Goal: Information Seeking & Learning: Learn about a topic

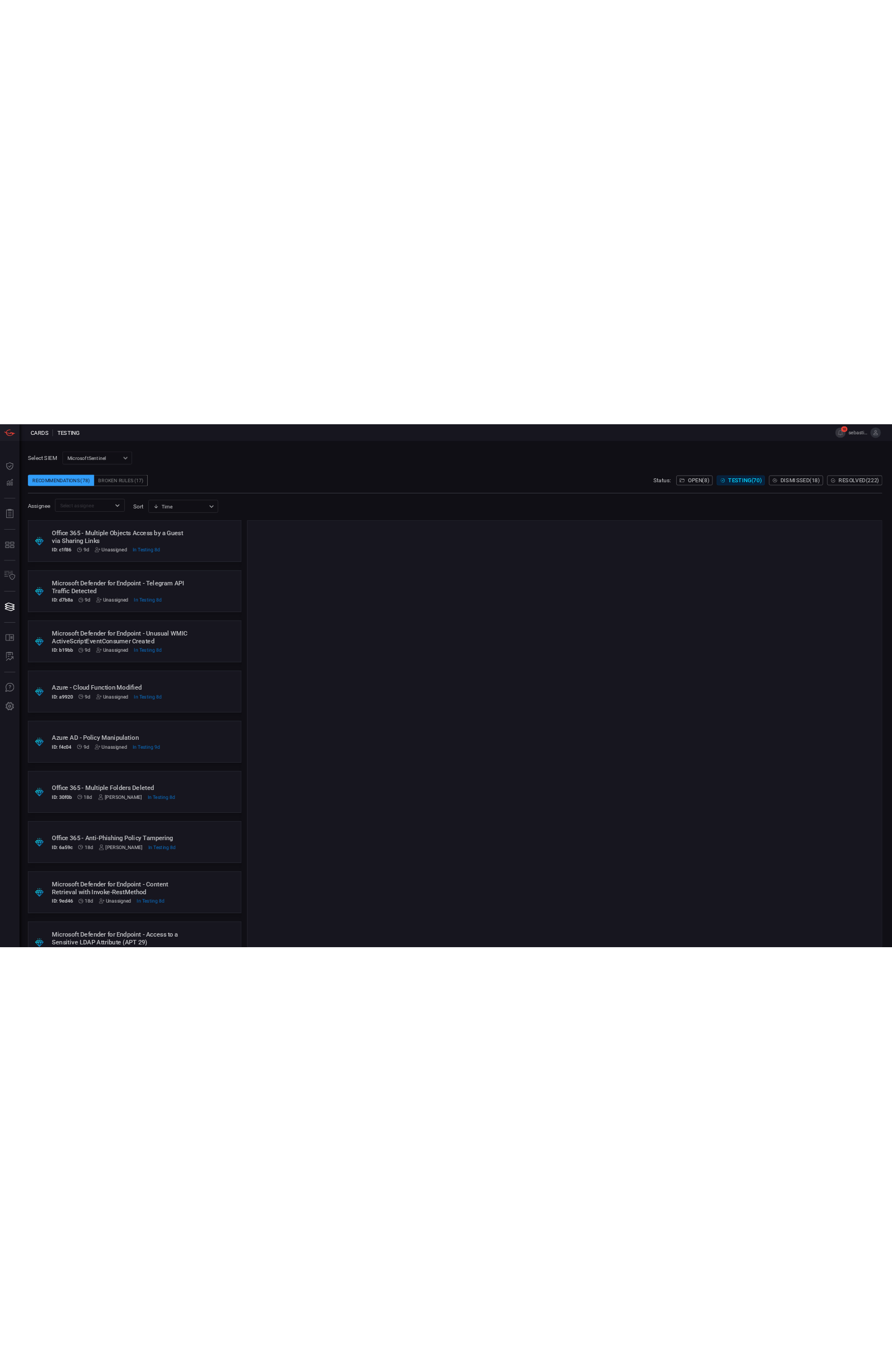
scroll to position [1263, 0]
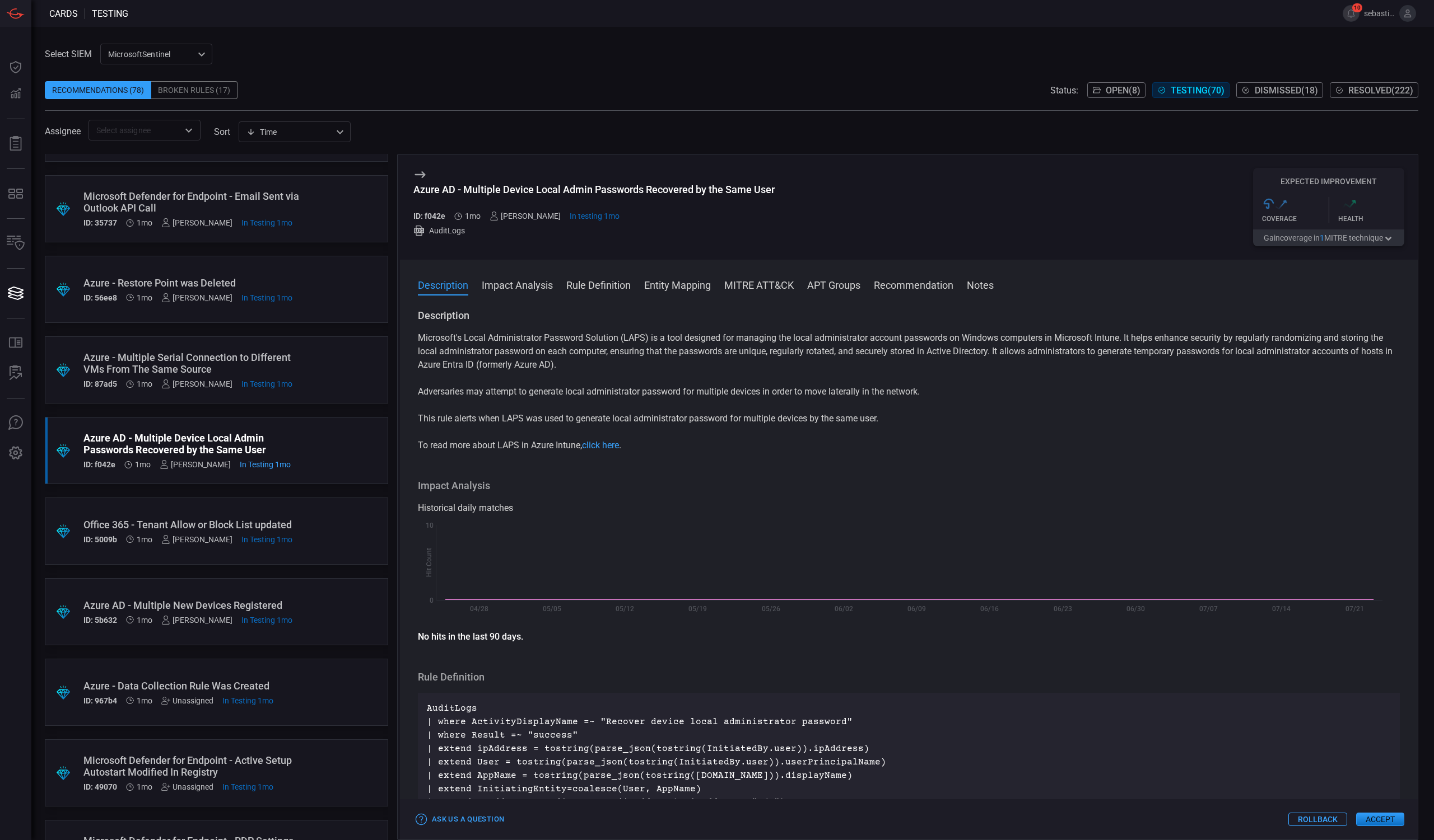
click at [574, 187] on div "Azure AD - Multiple Device Local Admin Passwords Recovered by the Same User" at bounding box center [594, 189] width 361 height 12
drag, startPoint x: 469, startPoint y: 189, endPoint x: 773, endPoint y: 184, distance: 304.0
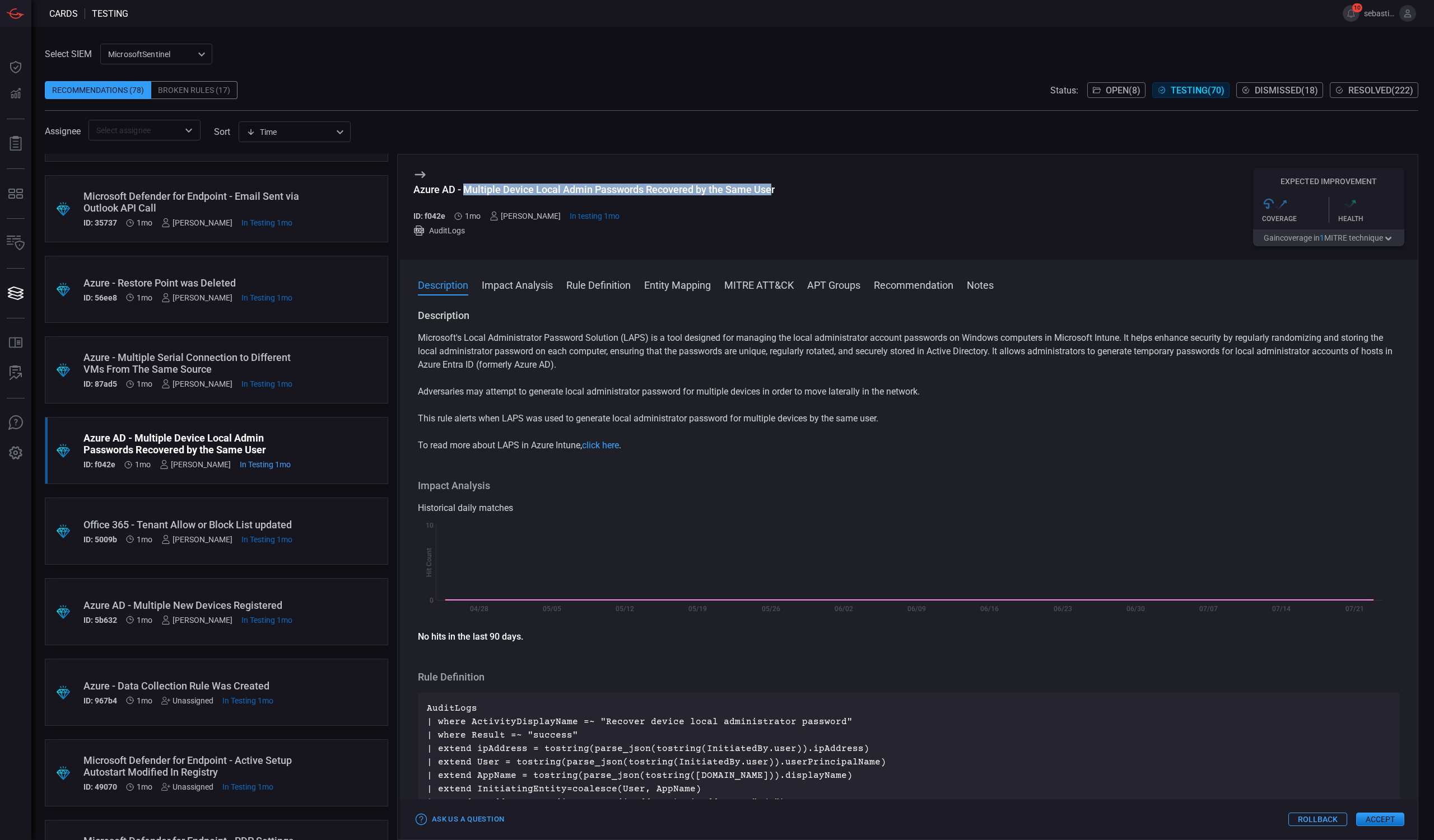
click at [773, 184] on div "Azure AD - Multiple Device Local Admin Passwords Recovered by the Same User" at bounding box center [594, 189] width 361 height 12
click at [742, 189] on div "Azure AD - Multiple Device Local Admin Passwords Recovered by the Same User" at bounding box center [594, 189] width 361 height 12
click at [341, 522] on div ".suggested_cards_icon{fill:url(#suggested_cards_icon);} Office 365 - Tenant All…" at bounding box center [216, 531] width 343 height 67
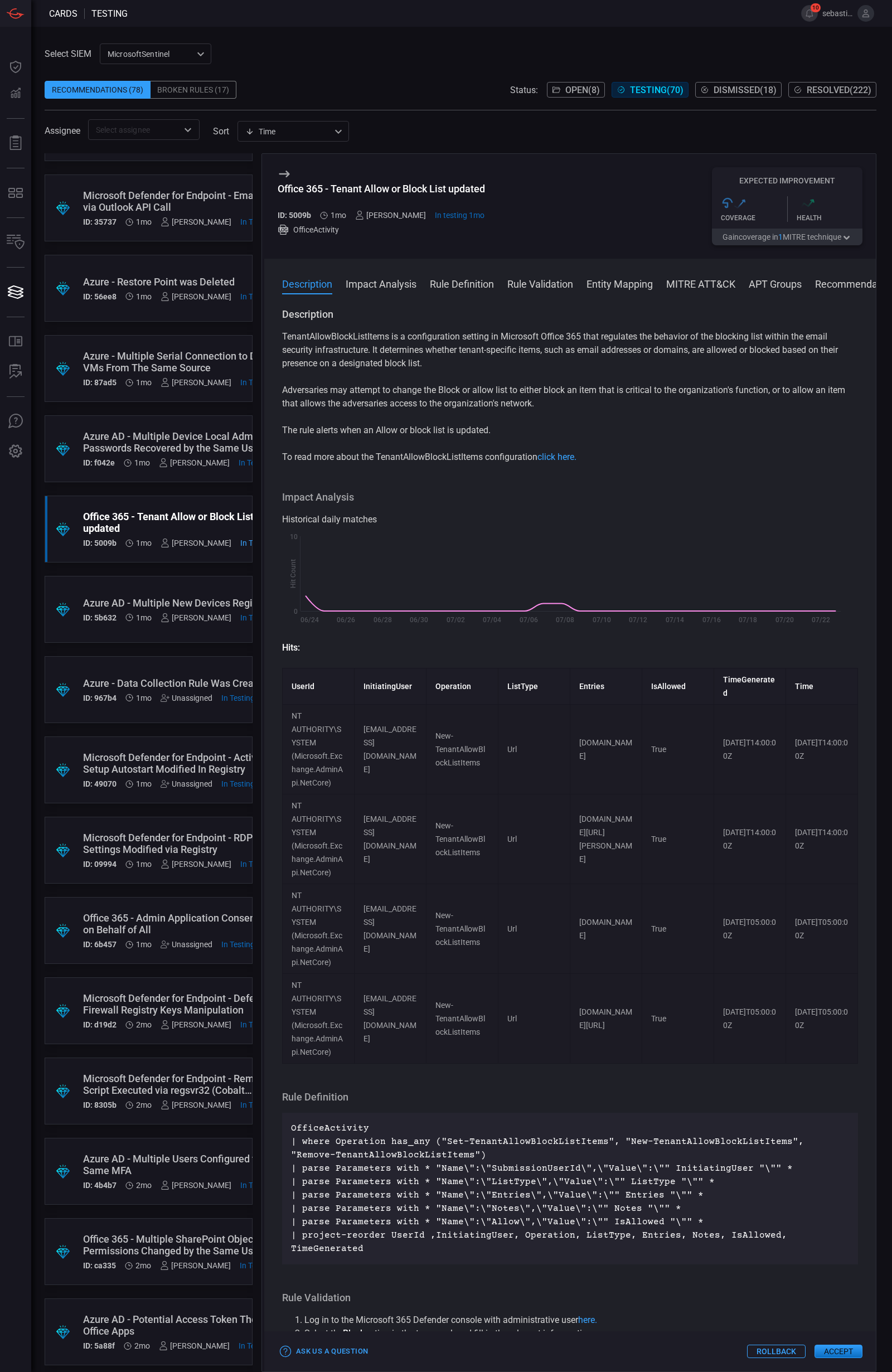
click at [434, 186] on div "Office 365 - Tenant Allow or Block List updated" at bounding box center [381, 188] width 208 height 11
copy div "Office 365 - Tenant Allow or Block List updated"
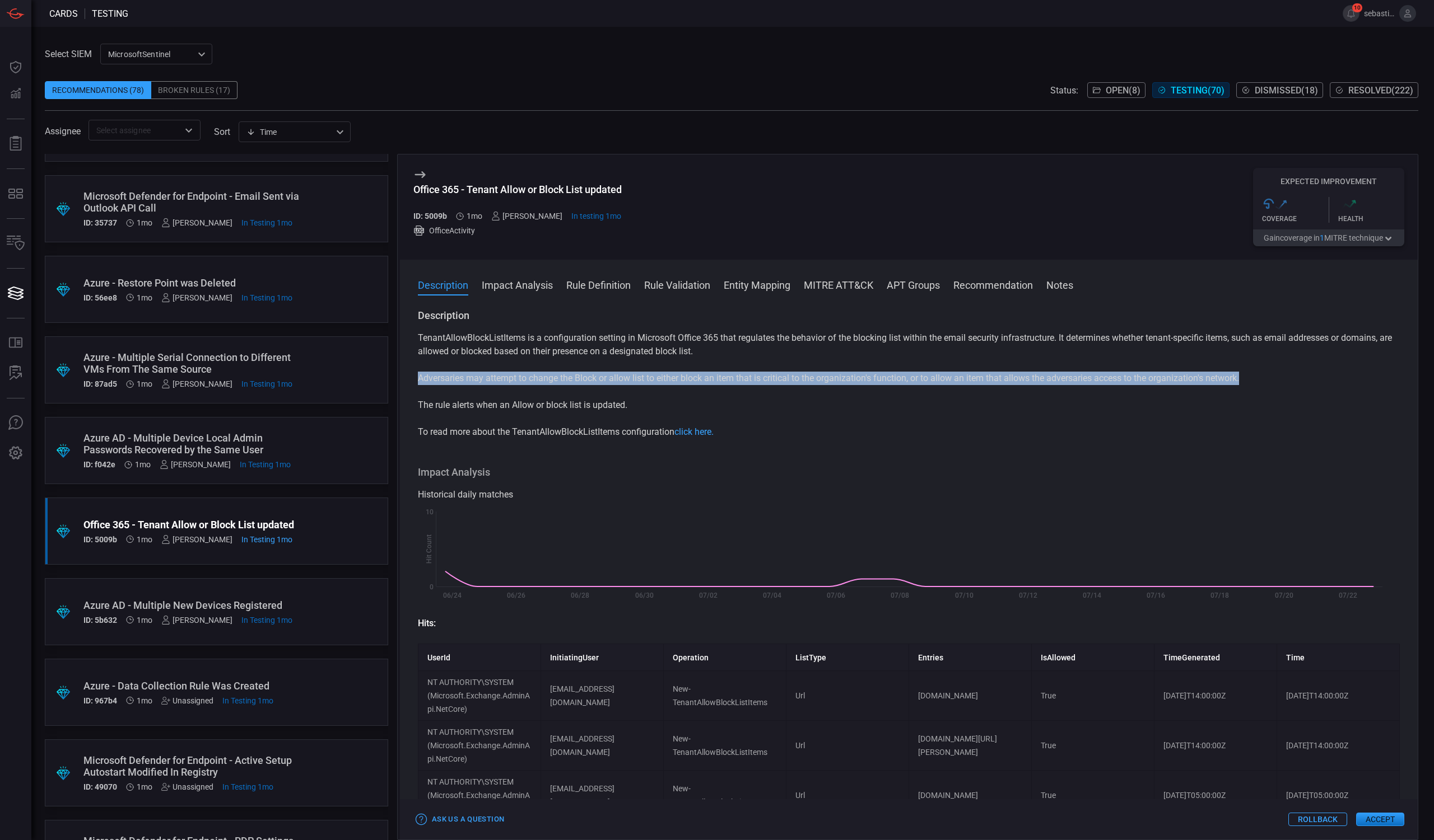
drag, startPoint x: 419, startPoint y: 379, endPoint x: 1250, endPoint y: 375, distance: 831.0
click at [1250, 375] on p "Adversaries may attempt to change the Block or allow list to either block an it…" at bounding box center [909, 378] width 981 height 13
copy p "Adversaries may attempt to change the Block or allow list to either block an it…"
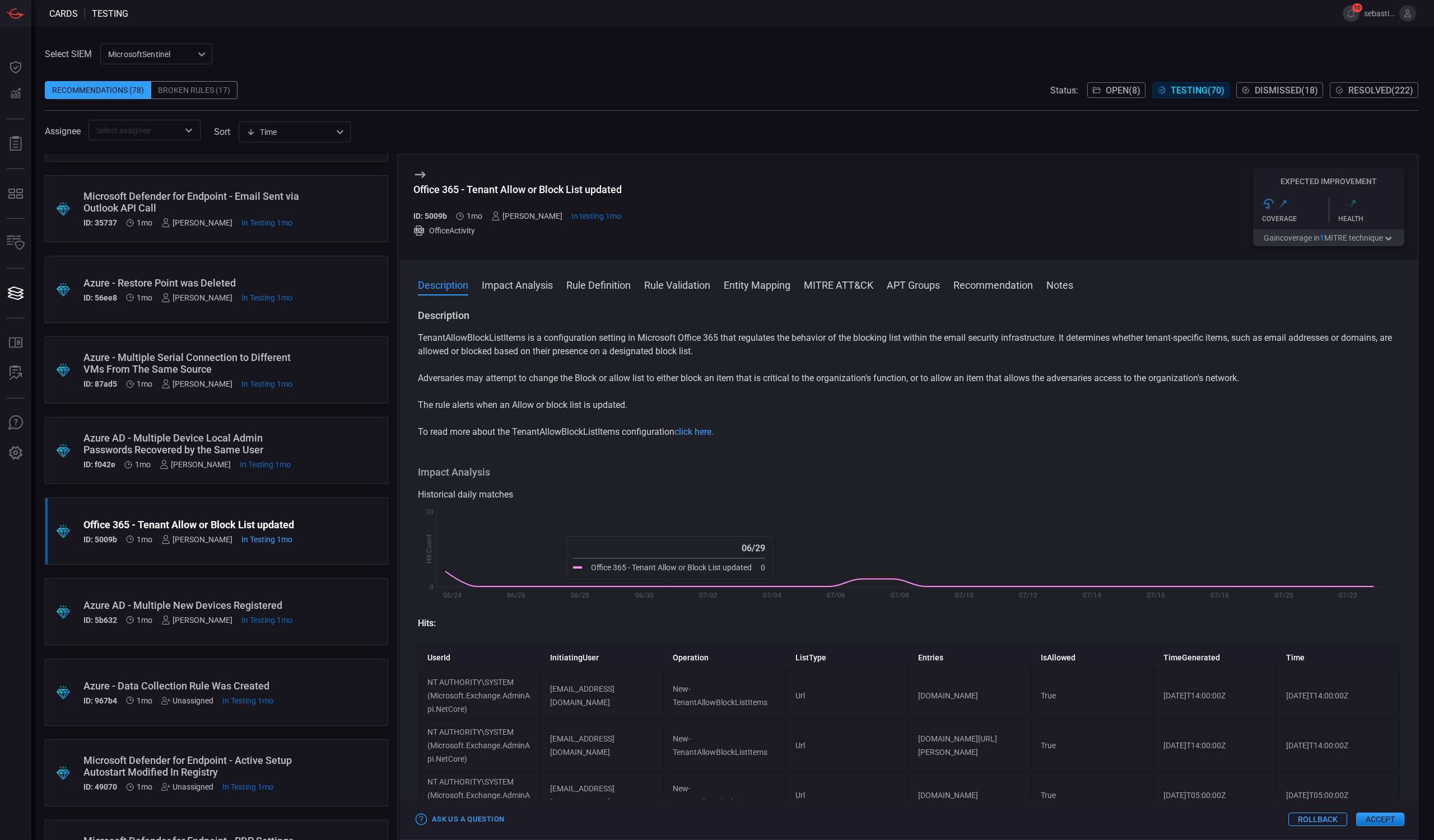
click at [584, 189] on div "Office 365 - Tenant Allow or Block List updated" at bounding box center [517, 189] width 209 height 12
copy div "Office 365 - Tenant Allow or Block List updated"
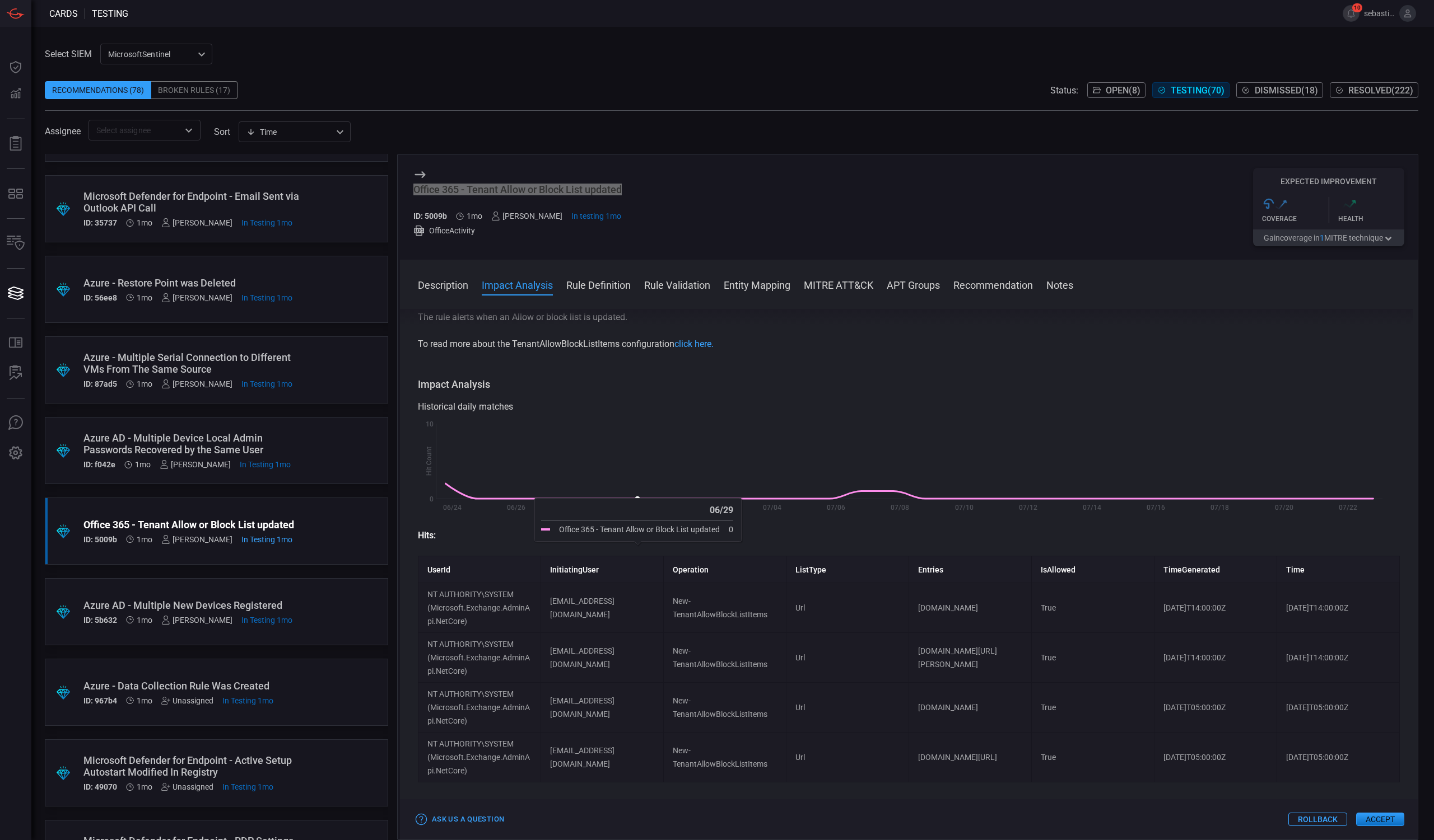
scroll to position [224, 0]
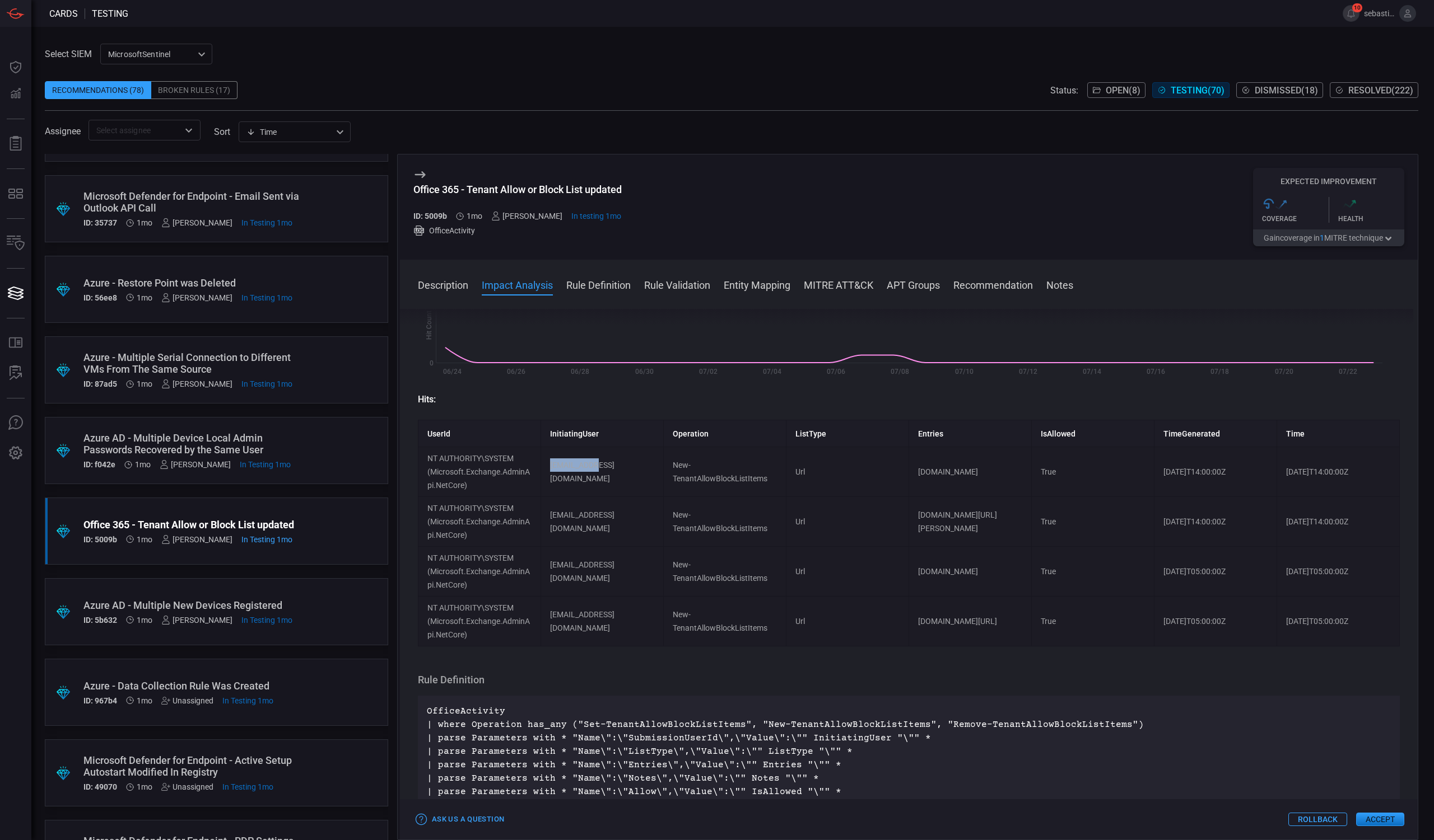
drag, startPoint x: 548, startPoint y: 467, endPoint x: 603, endPoint y: 465, distance: 55.0
click at [603, 465] on td "[EMAIL_ADDRESS][DOMAIN_NAME]" at bounding box center [603, 472] width 122 height 50
copy td "GIANNON_ADM"
drag, startPoint x: 668, startPoint y: 464, endPoint x: 777, endPoint y: 478, distance: 109.9
click at [777, 478] on td "New-TenantAllowBlockListItems" at bounding box center [725, 472] width 122 height 50
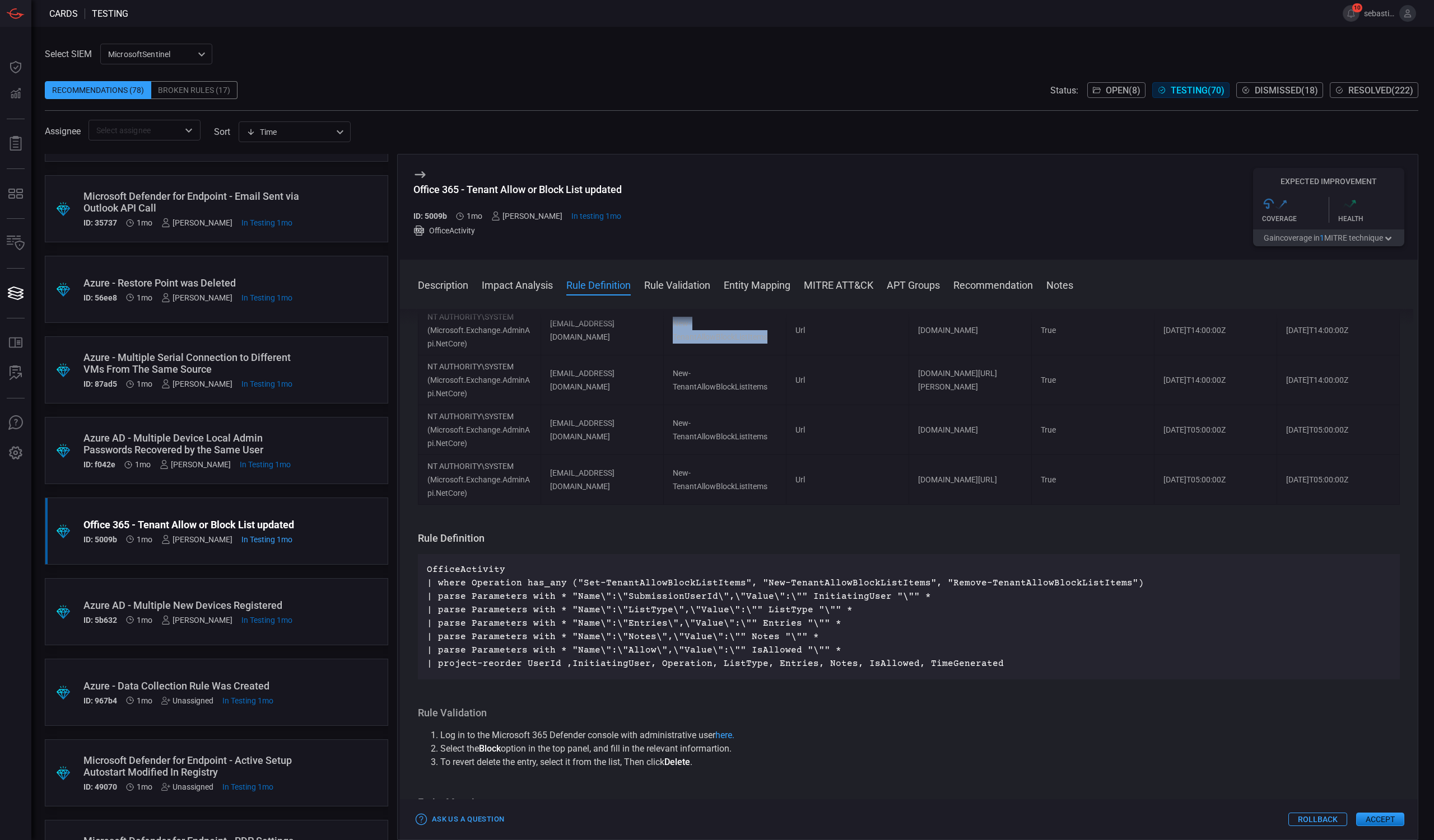
scroll to position [298, 0]
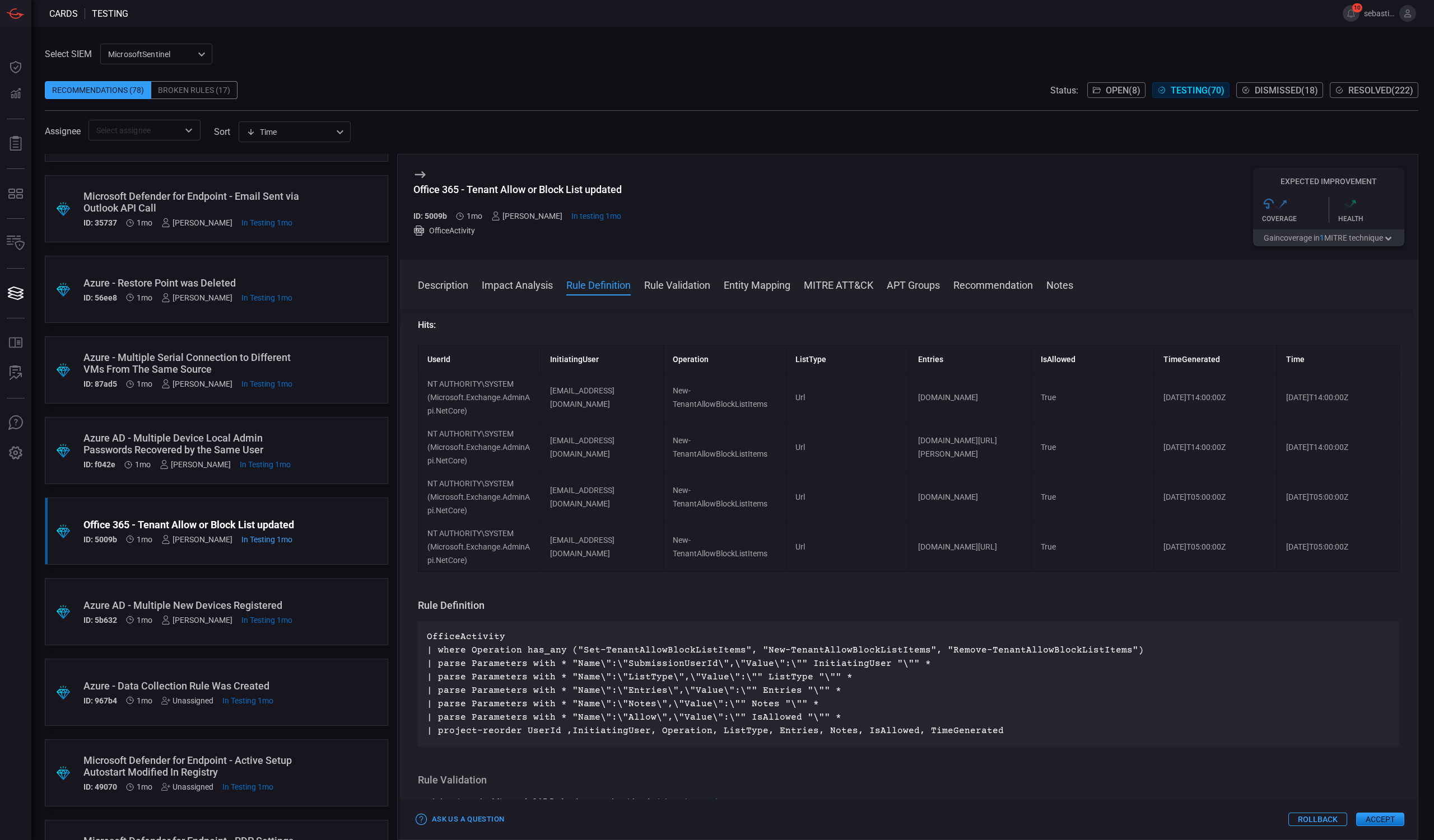
click at [336, 587] on div ".suggested_cards_icon{fill:url(#suggested_cards_icon);} Azure AD - Multiple New…" at bounding box center [216, 612] width 343 height 67
